Goal: Information Seeking & Learning: Learn about a topic

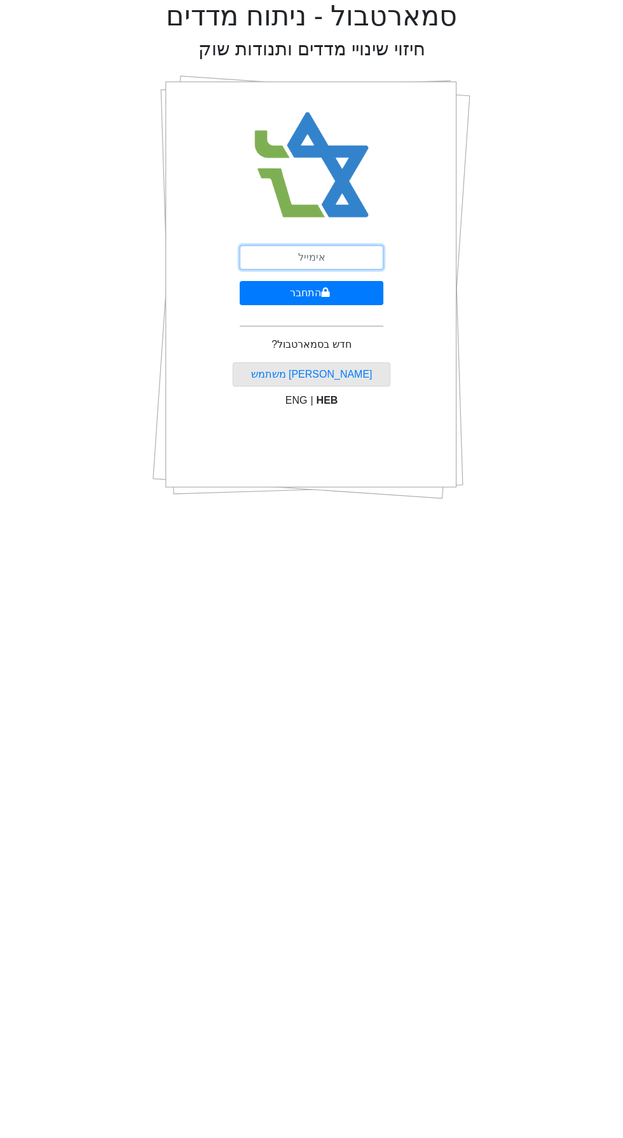
click at [336, 252] on input "email" at bounding box center [312, 257] width 144 height 24
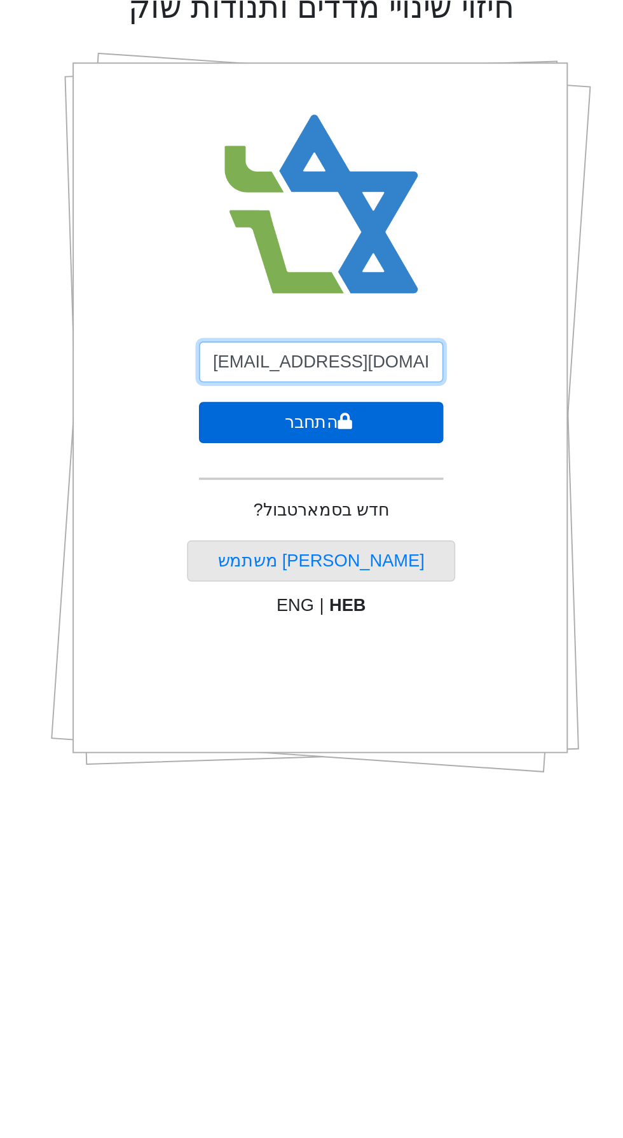
type input "[EMAIL_ADDRESS][DOMAIN_NAME]"
click at [362, 282] on button "התחבר" at bounding box center [312, 293] width 144 height 24
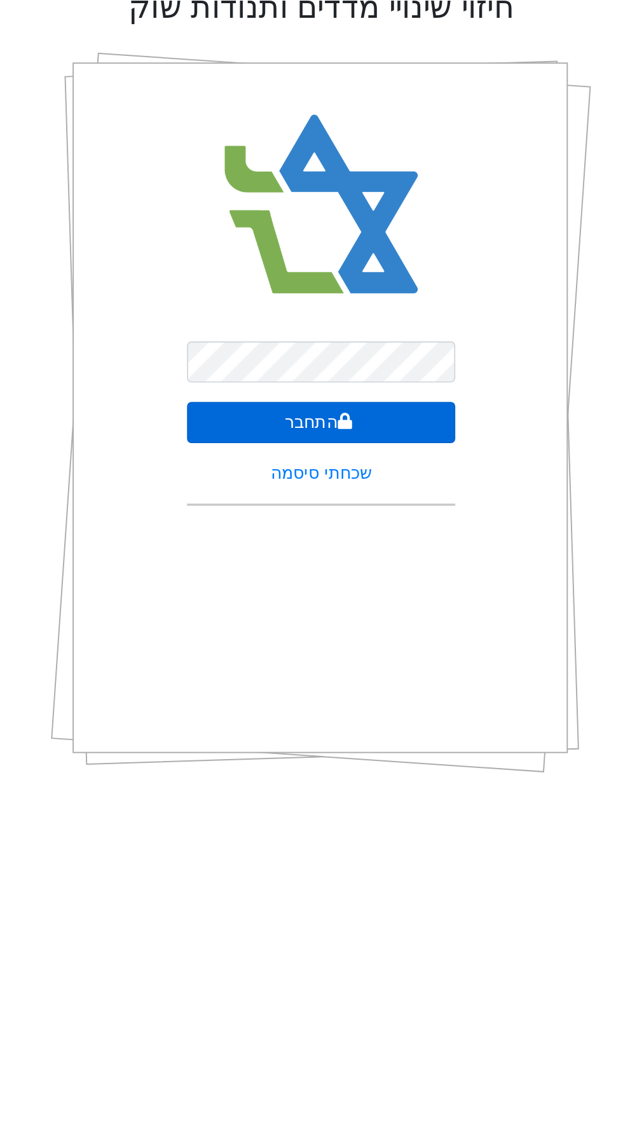
click at [342, 292] on button "התחבר" at bounding box center [312, 293] width 158 height 24
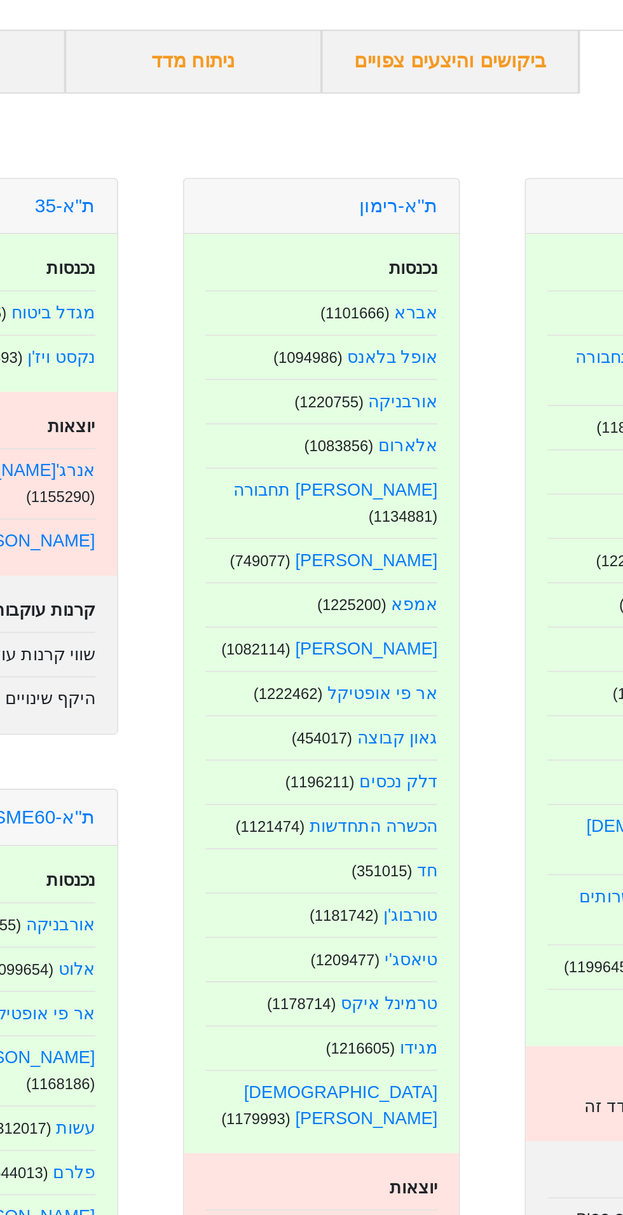
click at [474, 334] on div "אלומה תשתיות ( 1181643 )" at bounding box center [512, 331] width 137 height 21
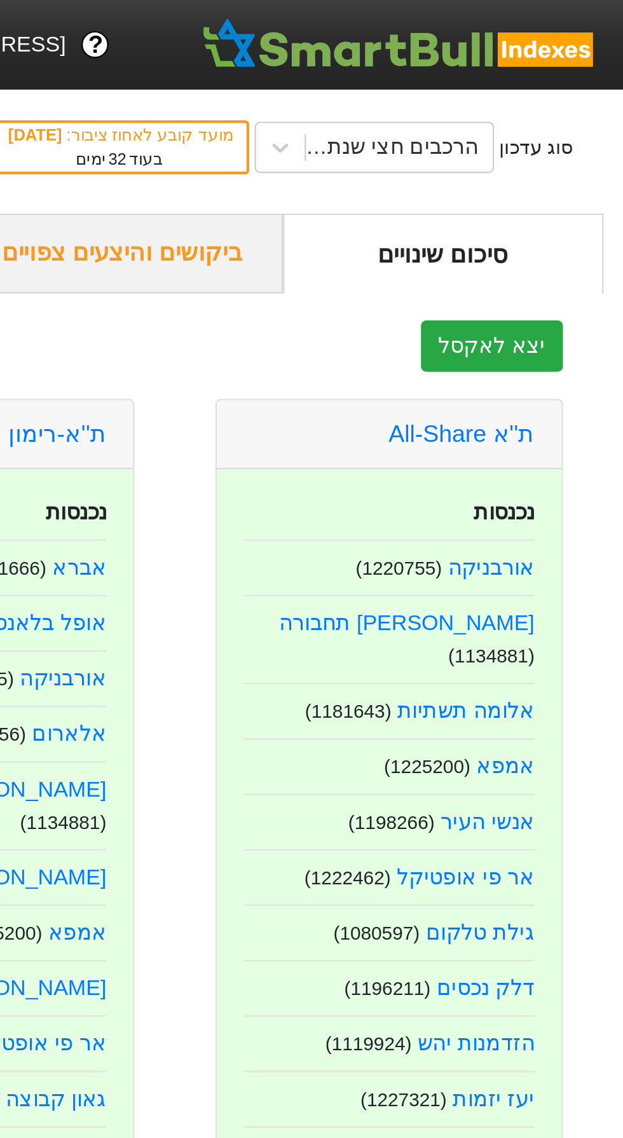
click at [489, 175] on div "יצא לאקסל" at bounding box center [312, 163] width 604 height 24
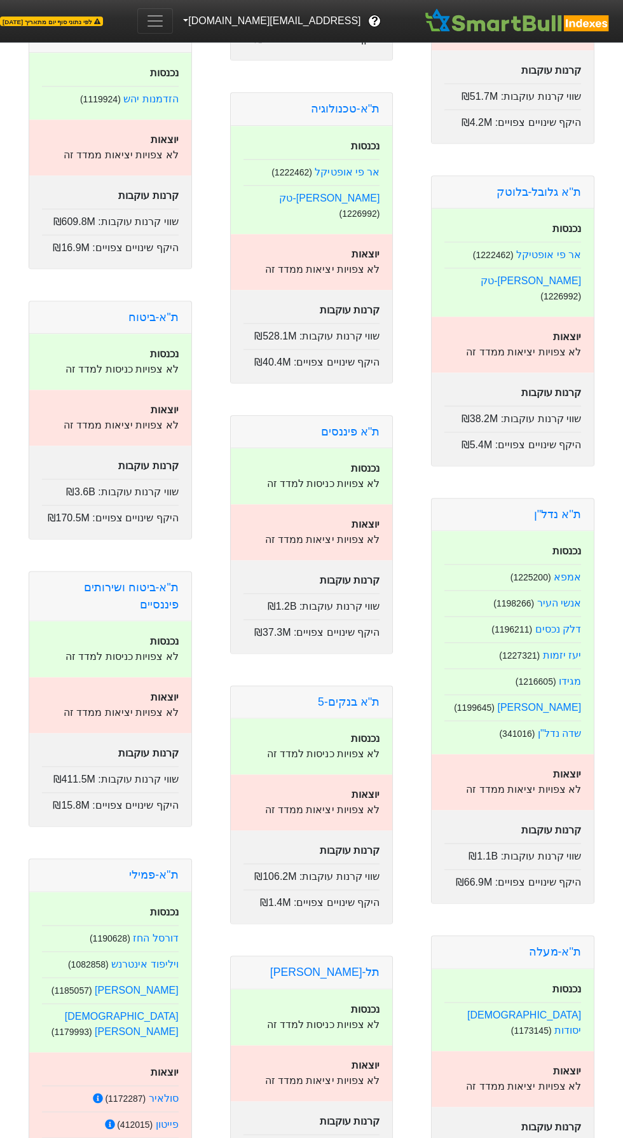
scroll to position [2179, 0]
click at [142, 309] on link "ת"א-ביטוח" at bounding box center [153, 315] width 50 height 13
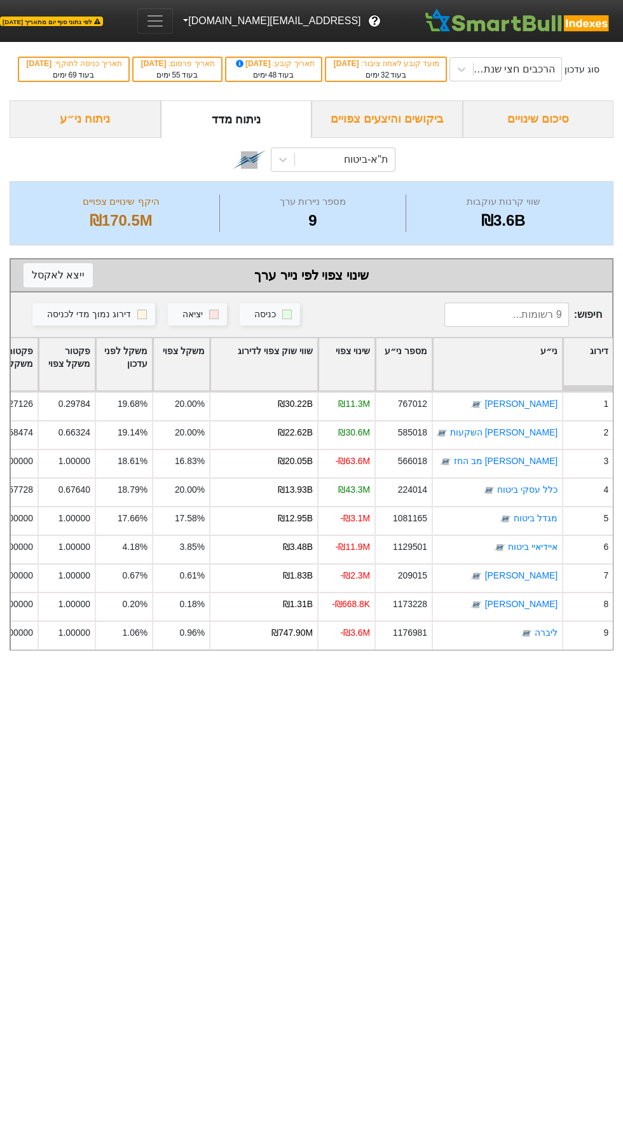
click at [289, 378] on div "שווי שוק צפוי לדירוג" at bounding box center [263, 364] width 107 height 53
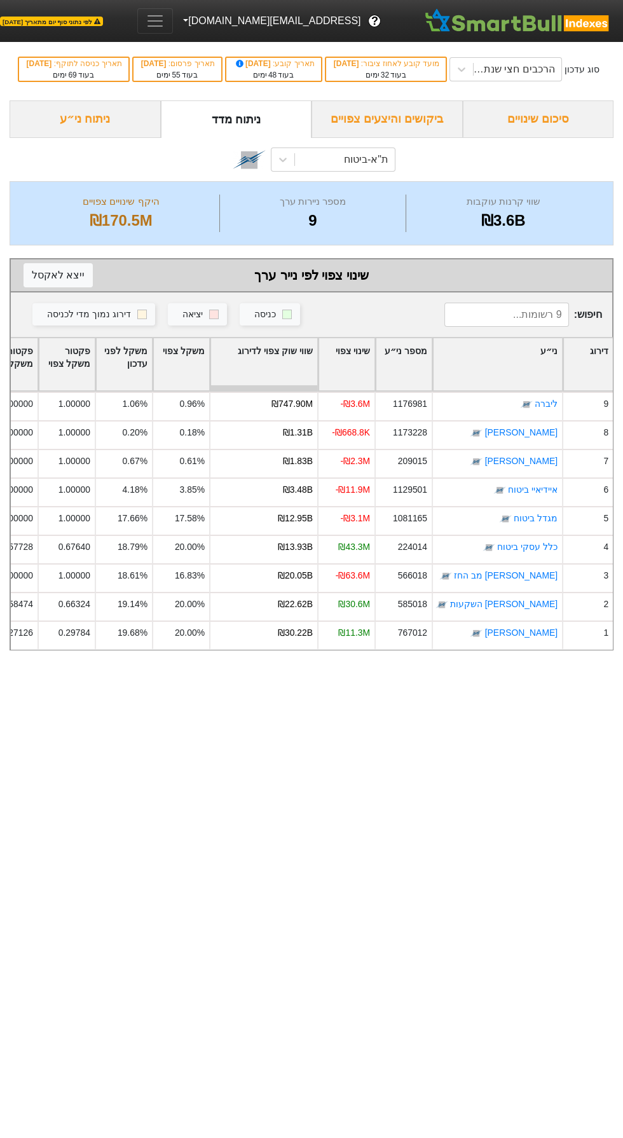
click at [290, 371] on div "שווי שוק צפוי לדירוג" at bounding box center [263, 364] width 107 height 53
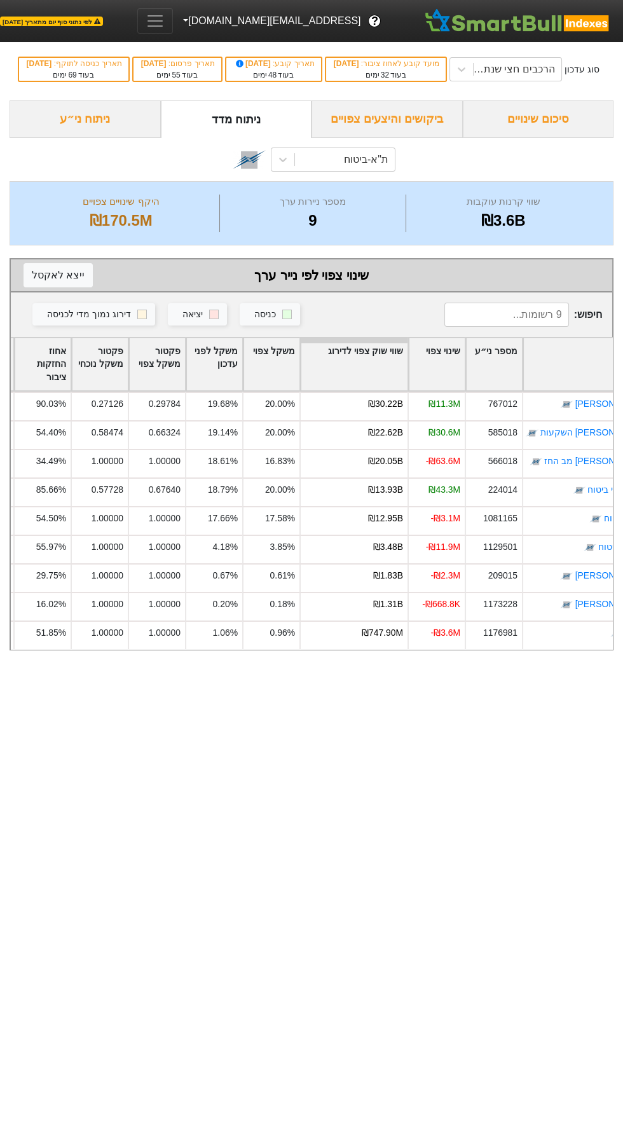
scroll to position [0, -96]
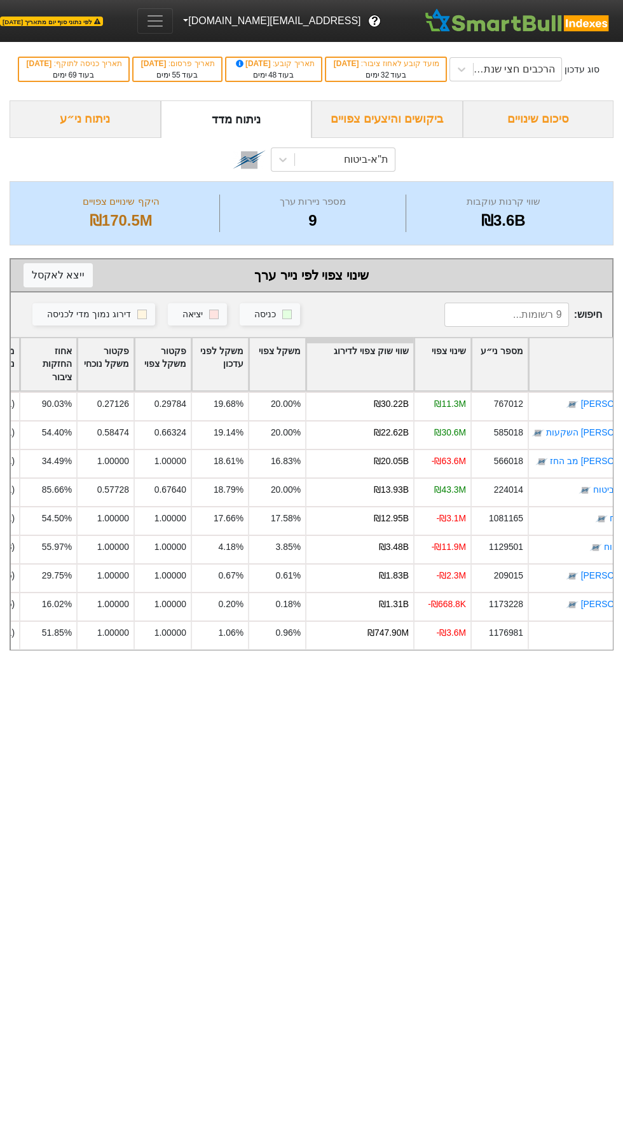
click at [293, 381] on div "משקל צפוי" at bounding box center [277, 364] width 56 height 53
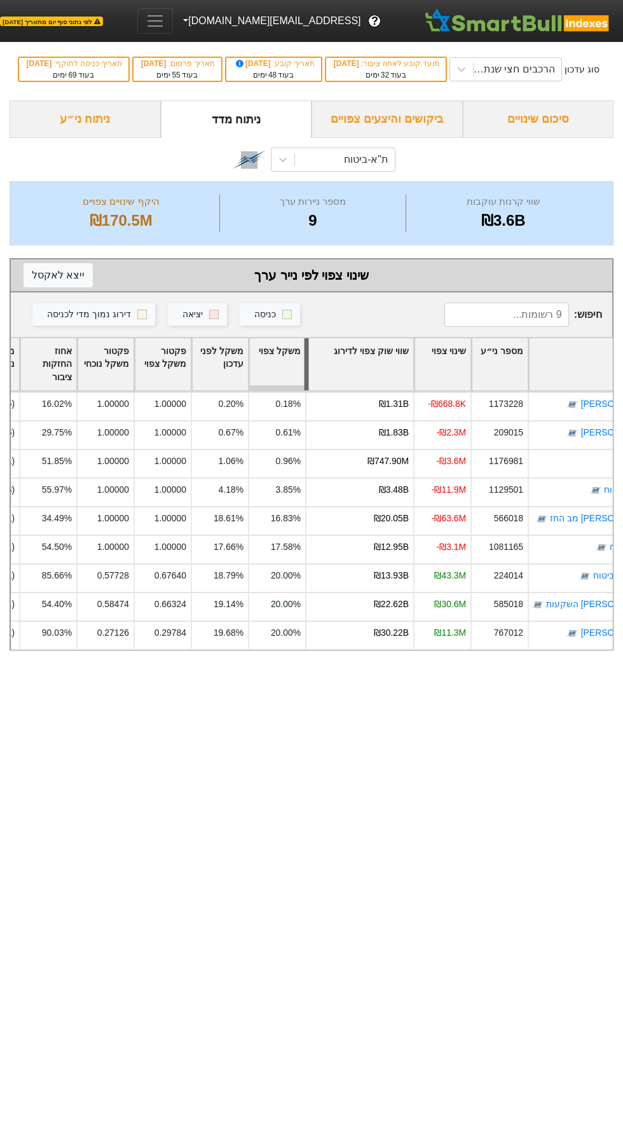
click at [306, 391] on div at bounding box center [306, 364] width 4 height 53
click at [306, 376] on div at bounding box center [306, 364] width 4 height 53
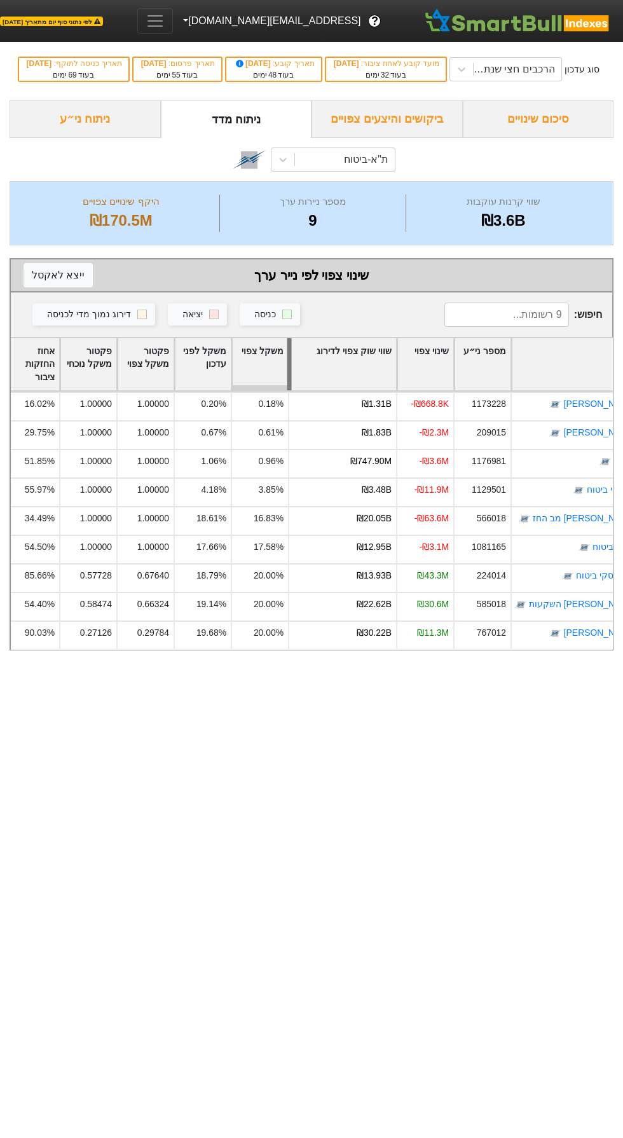
scroll to position [0, 0]
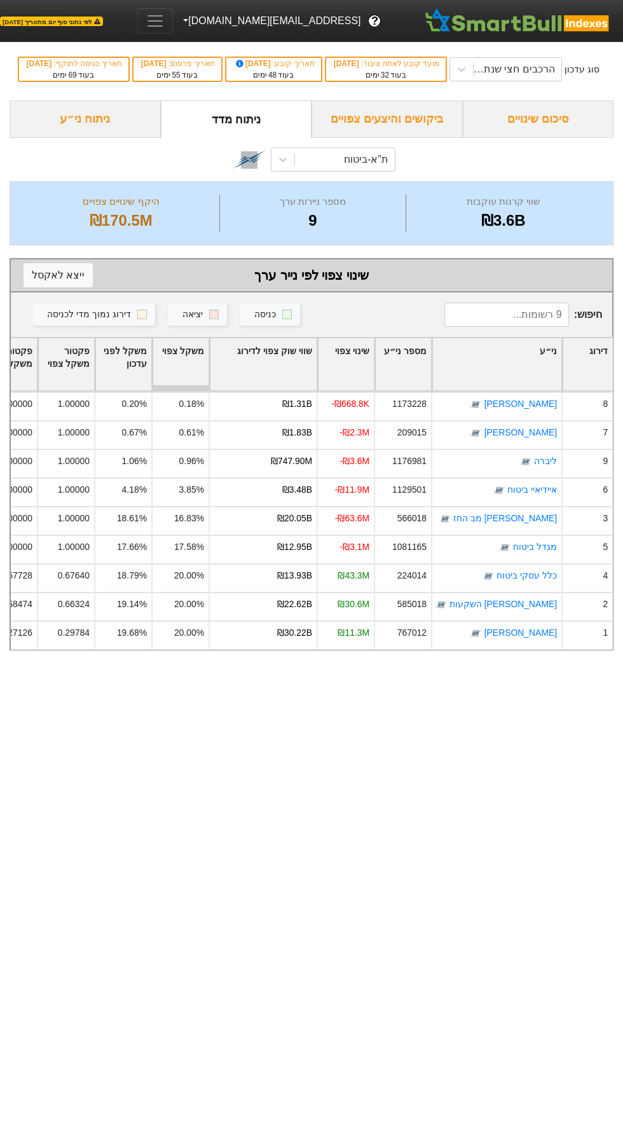
click at [197, 379] on div "משקל צפוי" at bounding box center [181, 364] width 56 height 53
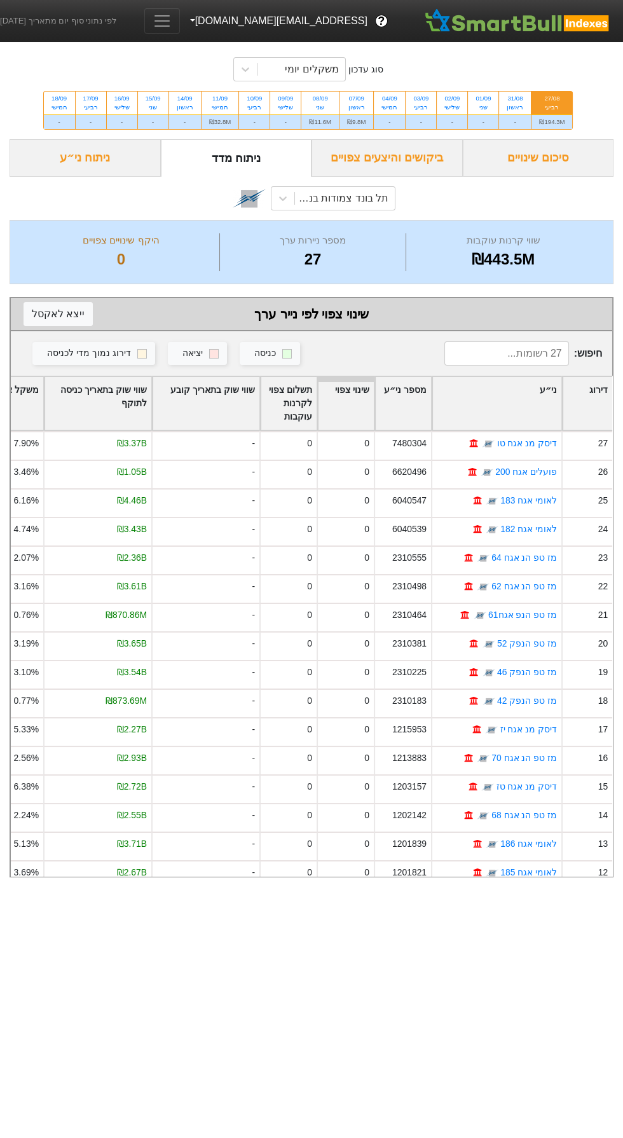
click at [296, 31] on button "[EMAIL_ADDRESS][DOMAIN_NAME]" at bounding box center [277, 21] width 195 height 23
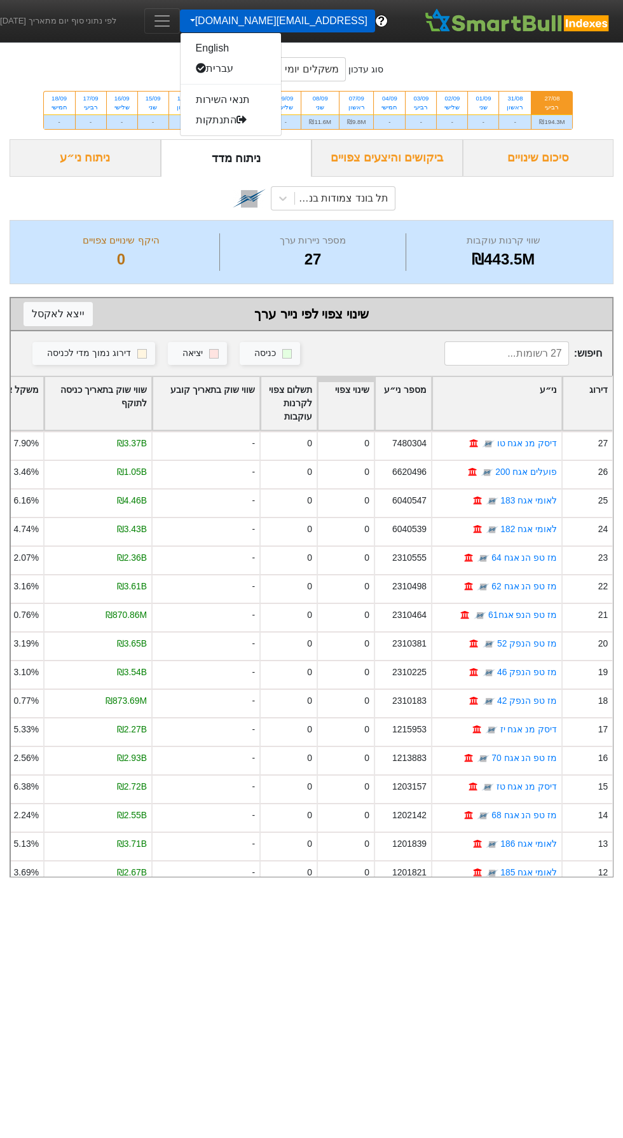
click at [172, 18] on span "Toggle navigation" at bounding box center [162, 20] width 19 height 19
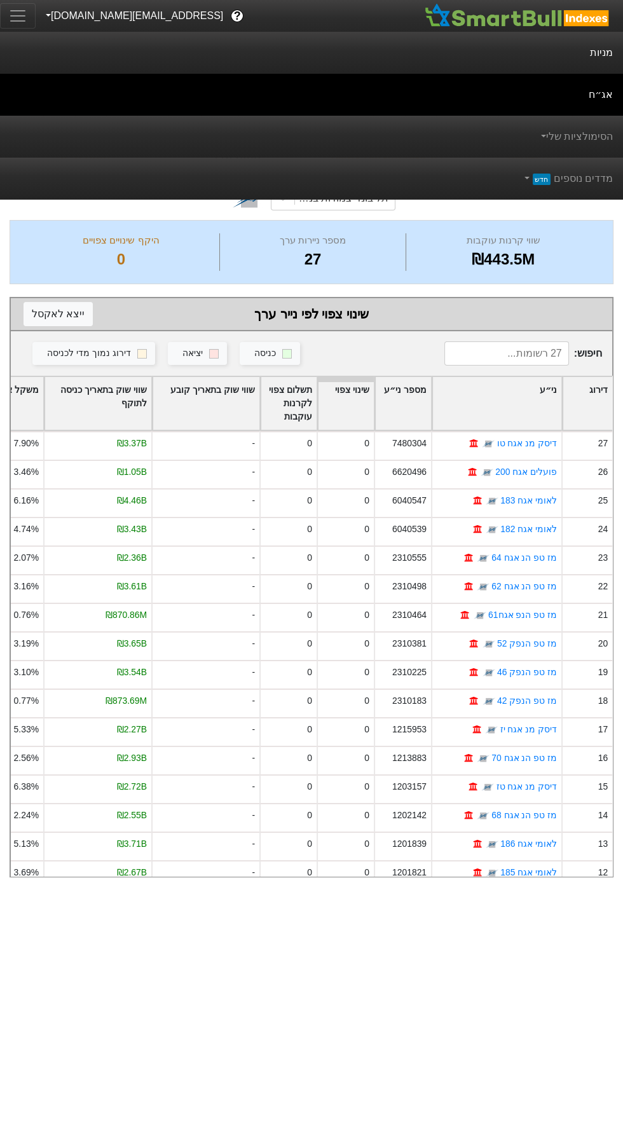
click at [595, 58] on link "מניות" at bounding box center [311, 53] width 623 height 42
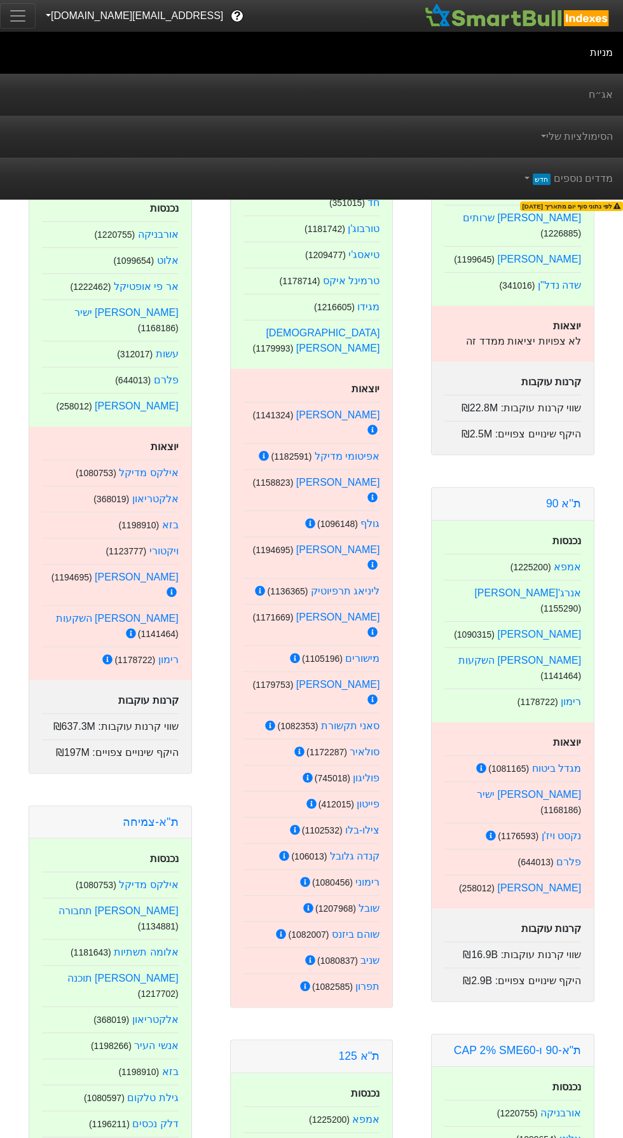
scroll to position [402, 0]
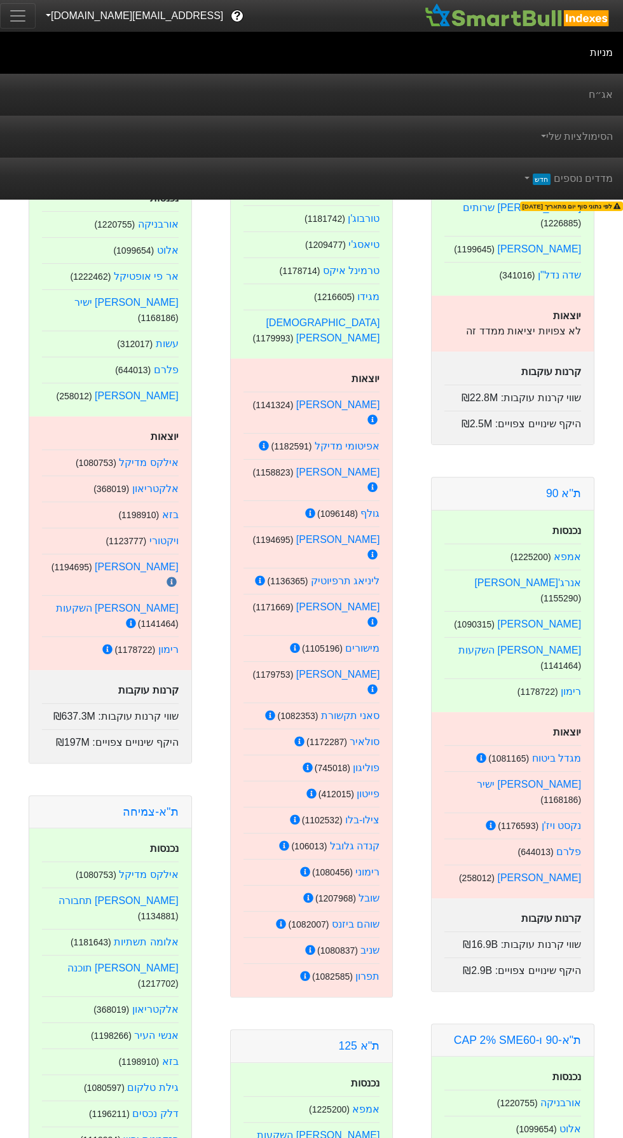
click at [167, 576] on icon at bounding box center [172, 581] width 10 height 10
click at [126, 618] on icon at bounding box center [131, 623] width 10 height 10
click at [111, 644] on icon at bounding box center [107, 649] width 10 height 10
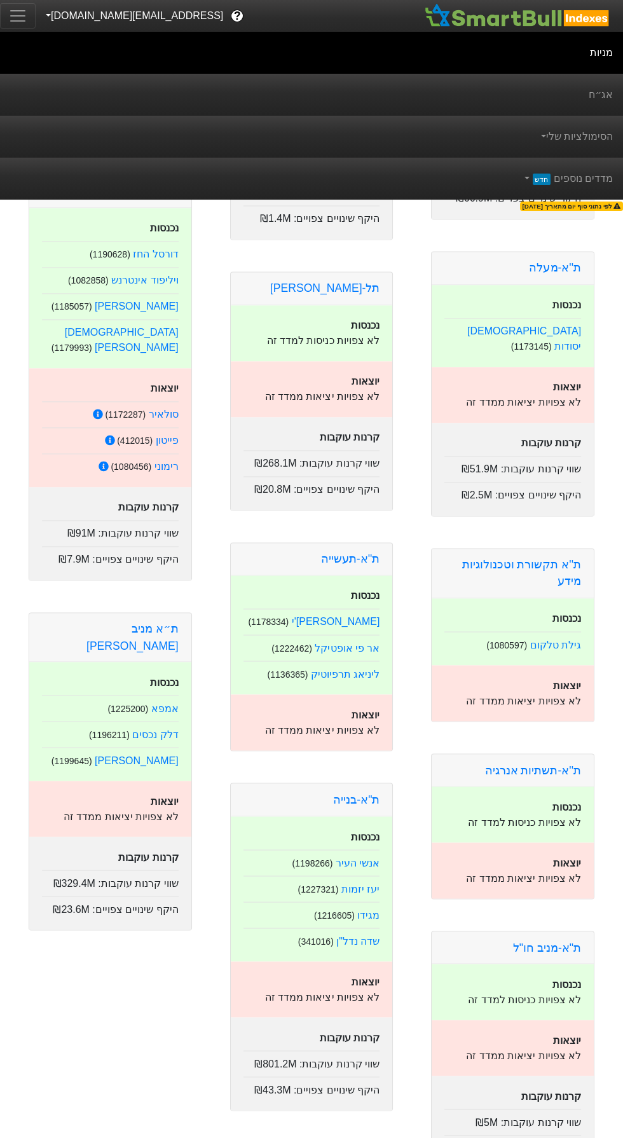
scroll to position [2872, 0]
